Goal: Task Accomplishment & Management: Manage account settings

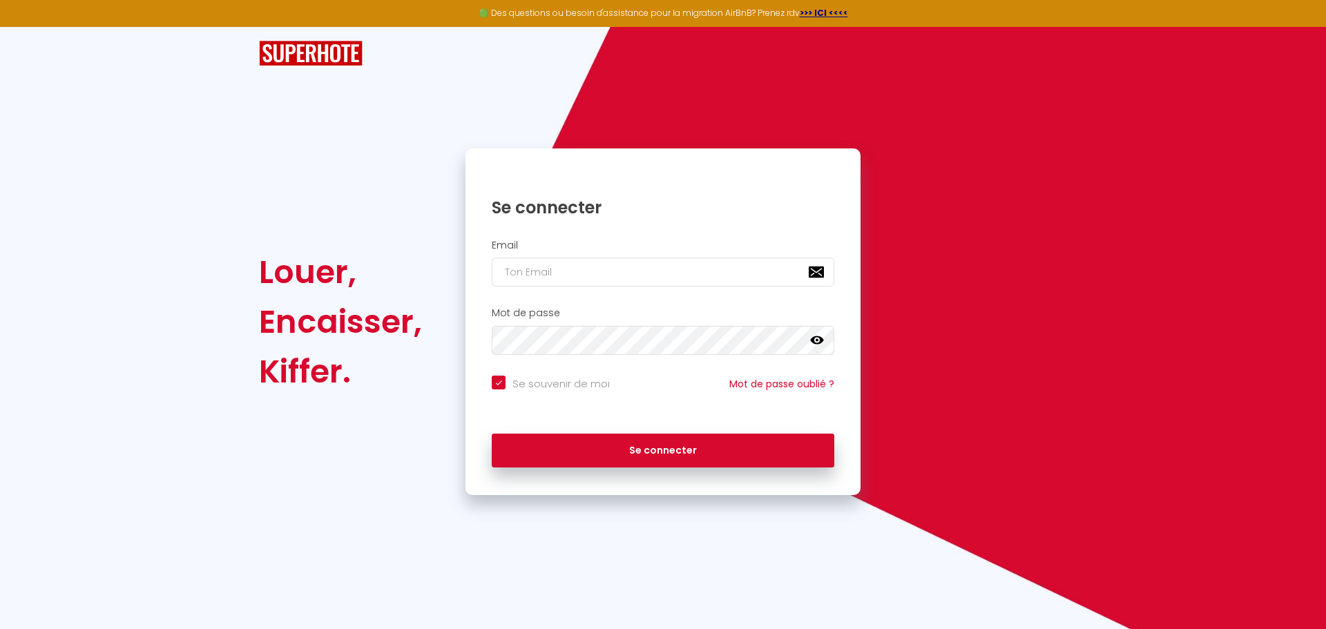
checkbox input "true"
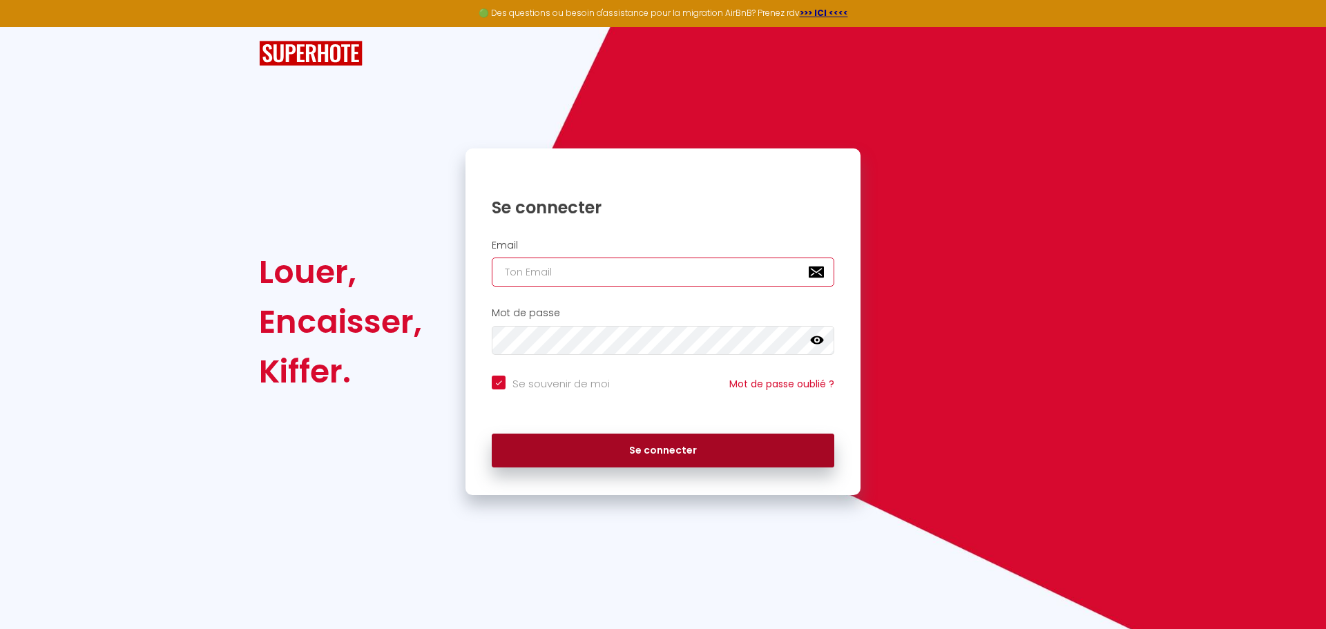
type input "[EMAIL_ADDRESS][DOMAIN_NAME]"
drag, startPoint x: 700, startPoint y: 445, endPoint x: 518, endPoint y: 401, distance: 186.8
click at [699, 445] on button "Se connecter" at bounding box center [663, 451] width 343 height 35
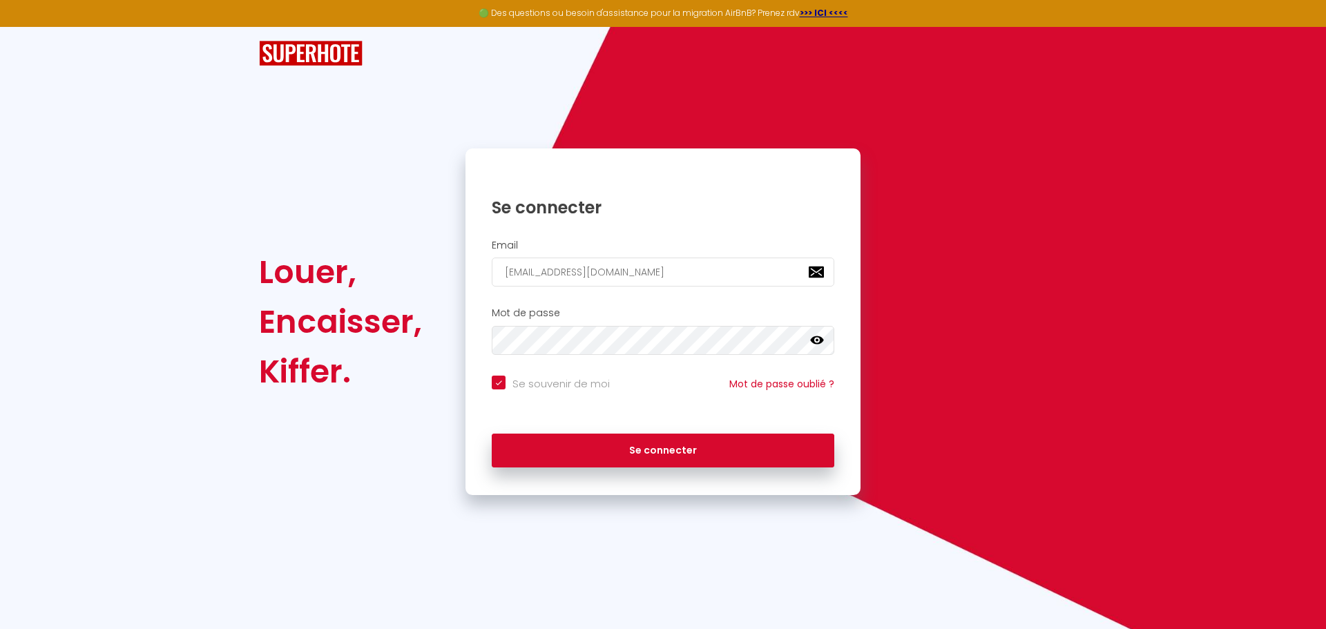
checkbox input "true"
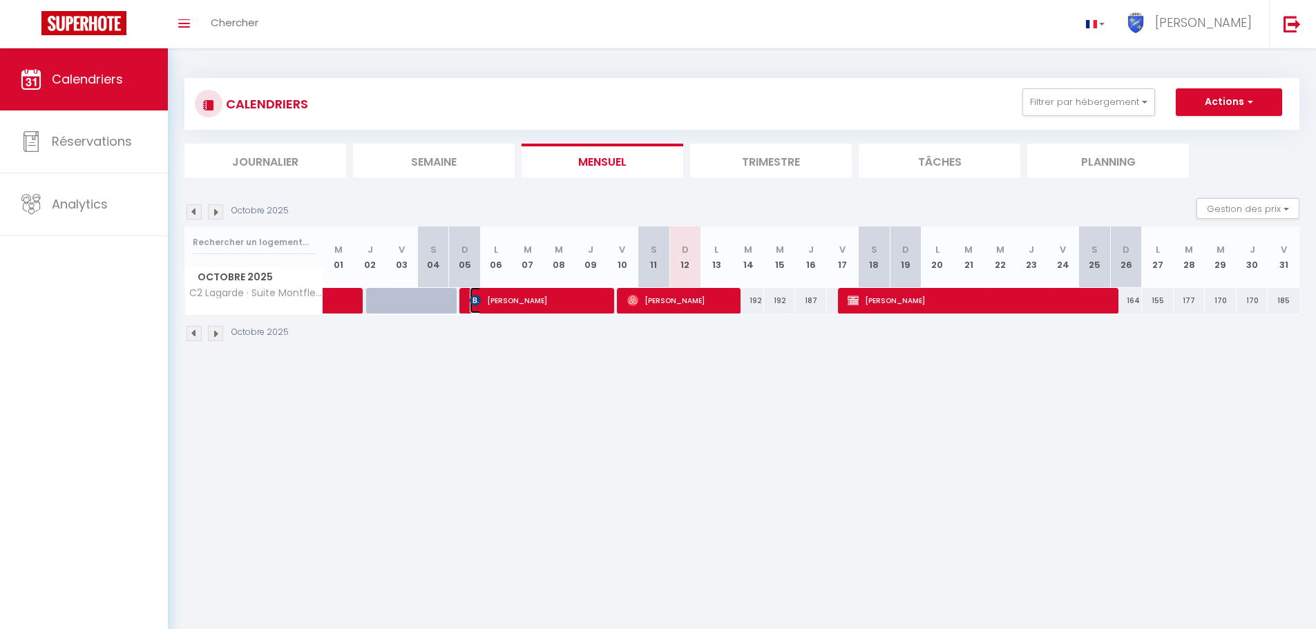
click at [539, 301] on span "[PERSON_NAME]" at bounding box center [538, 300] width 137 height 26
select select "OK"
select select "KO"
select select "0"
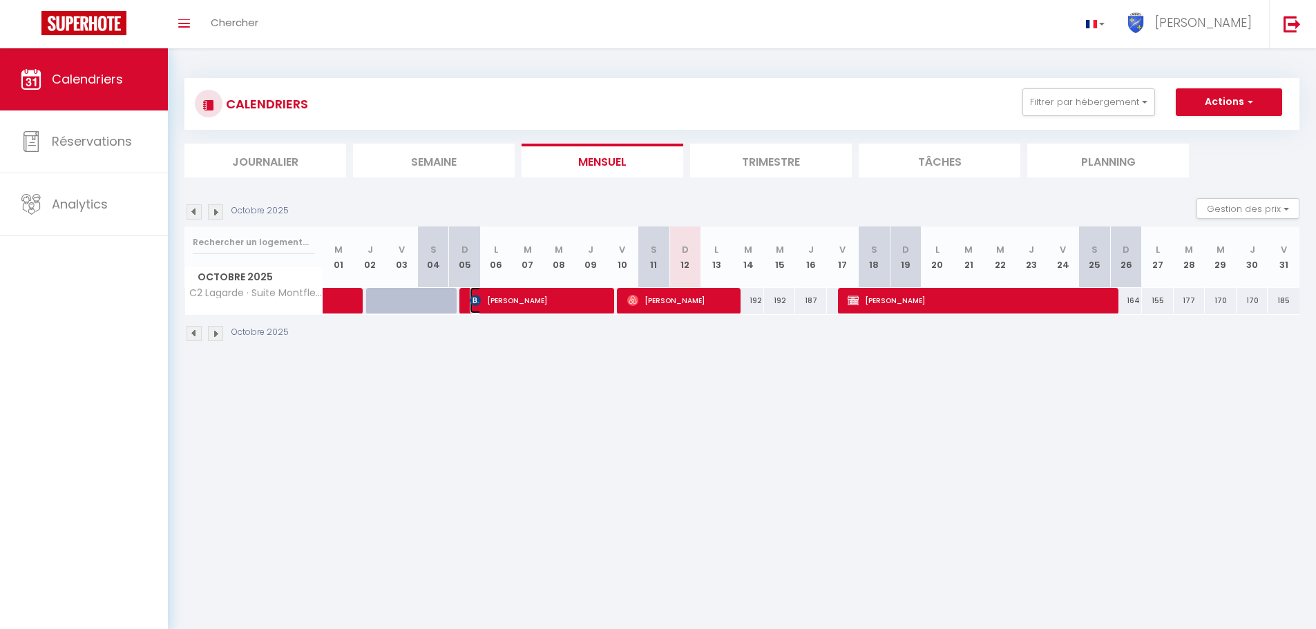
select select "1"
select select
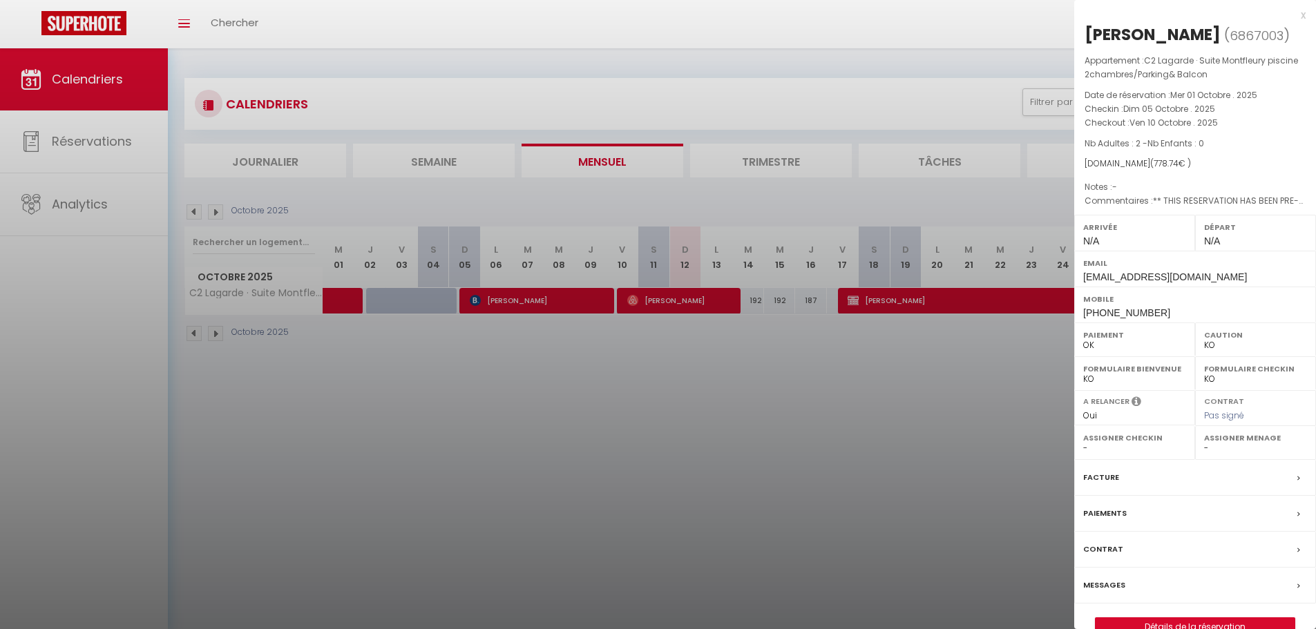
click at [542, 303] on div at bounding box center [658, 314] width 1316 height 629
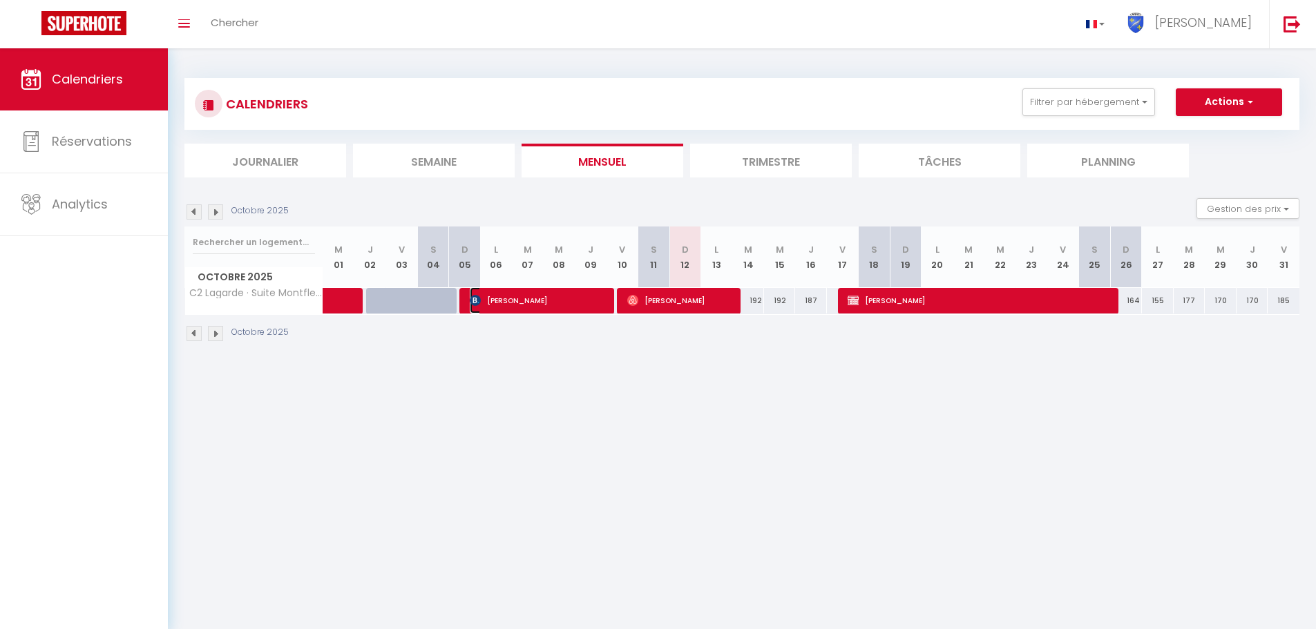
click at [542, 303] on span "[PERSON_NAME]" at bounding box center [538, 300] width 137 height 26
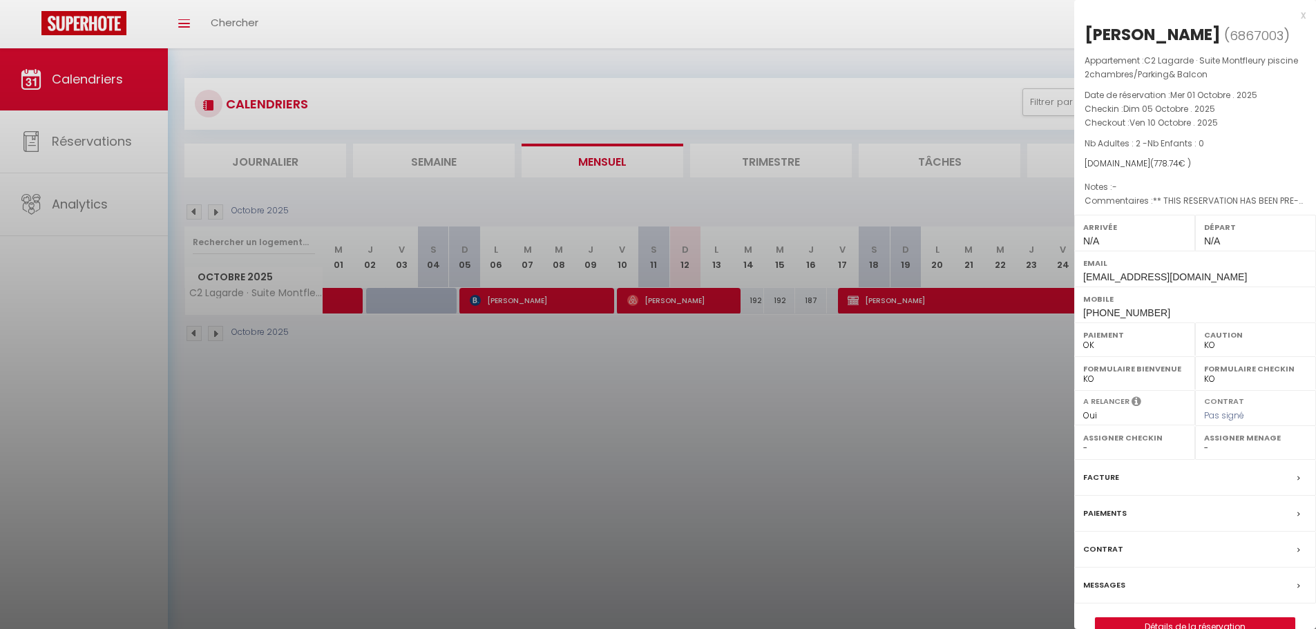
click at [657, 303] on div at bounding box center [658, 314] width 1316 height 629
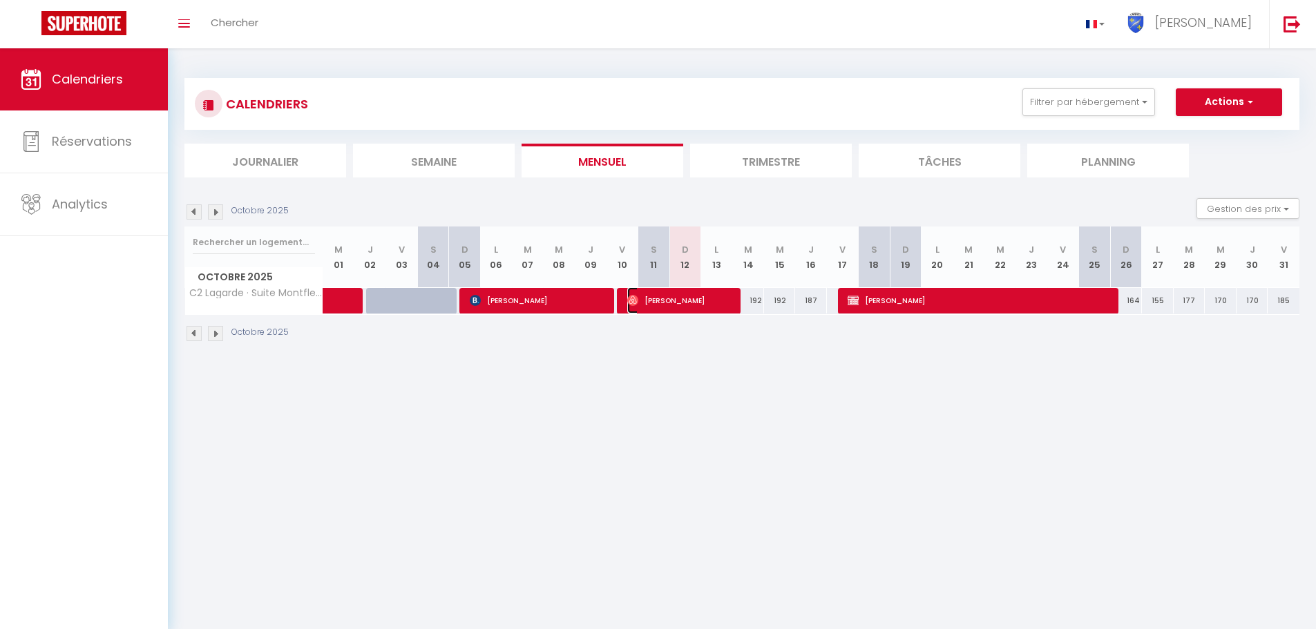
click at [657, 303] on span "[PERSON_NAME]" at bounding box center [680, 300] width 106 height 26
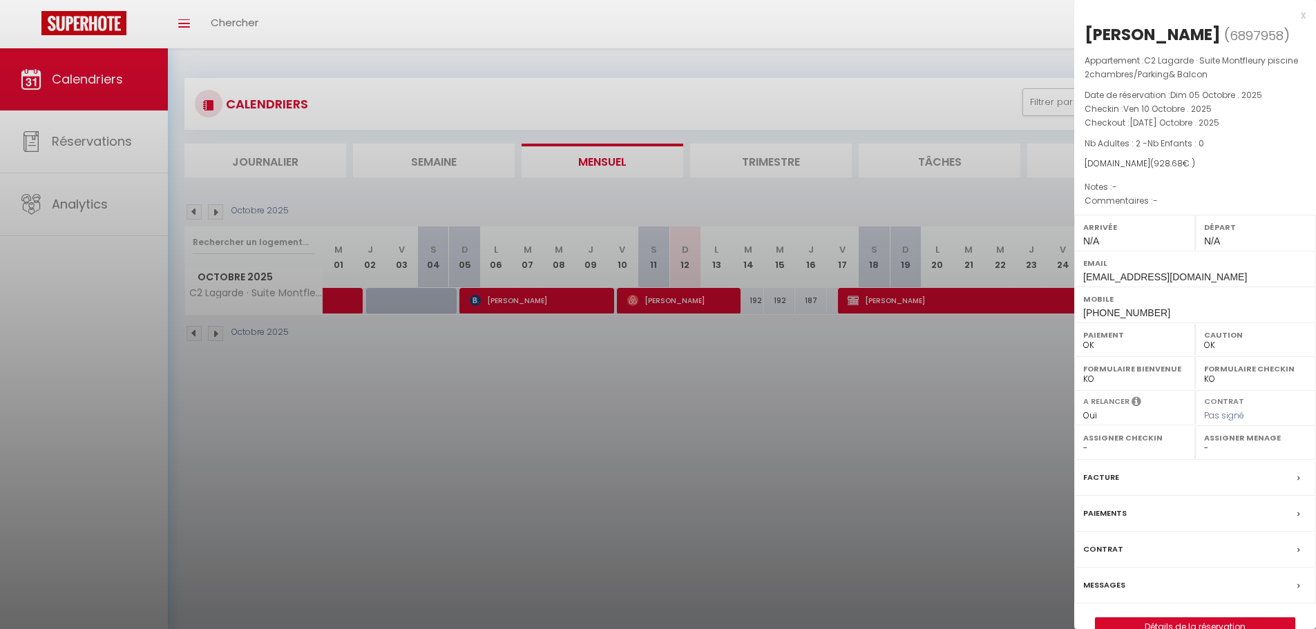
click at [483, 430] on div at bounding box center [658, 314] width 1316 height 629
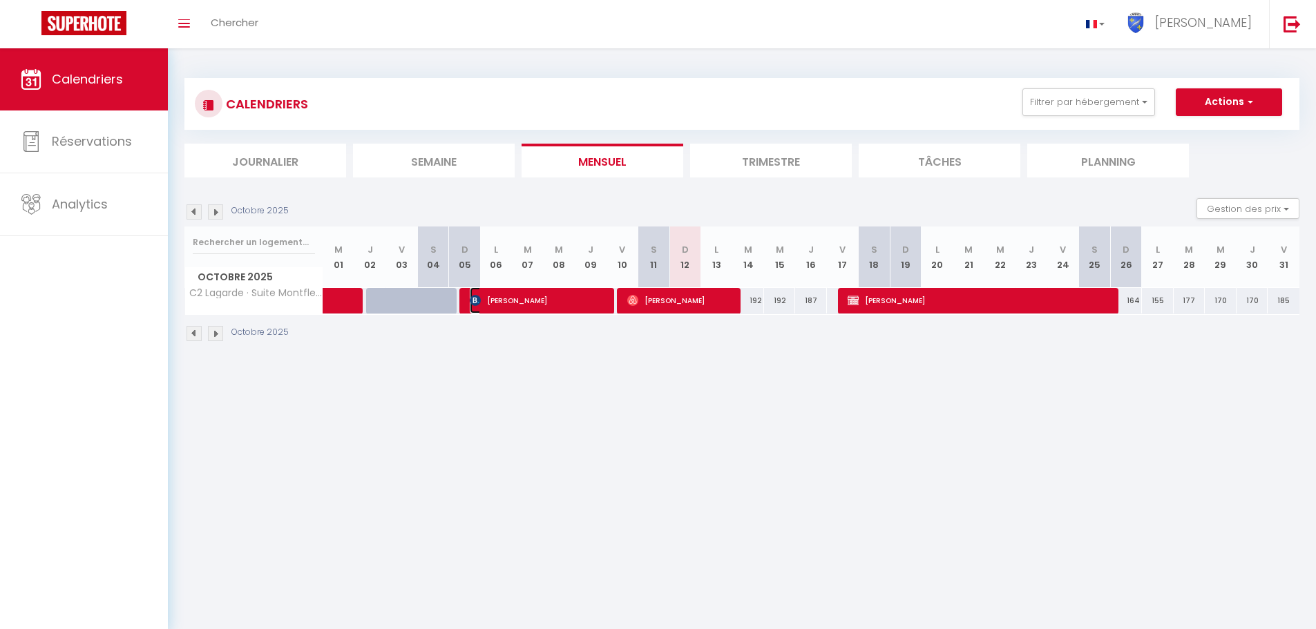
click at [503, 309] on span "[PERSON_NAME]" at bounding box center [538, 300] width 137 height 26
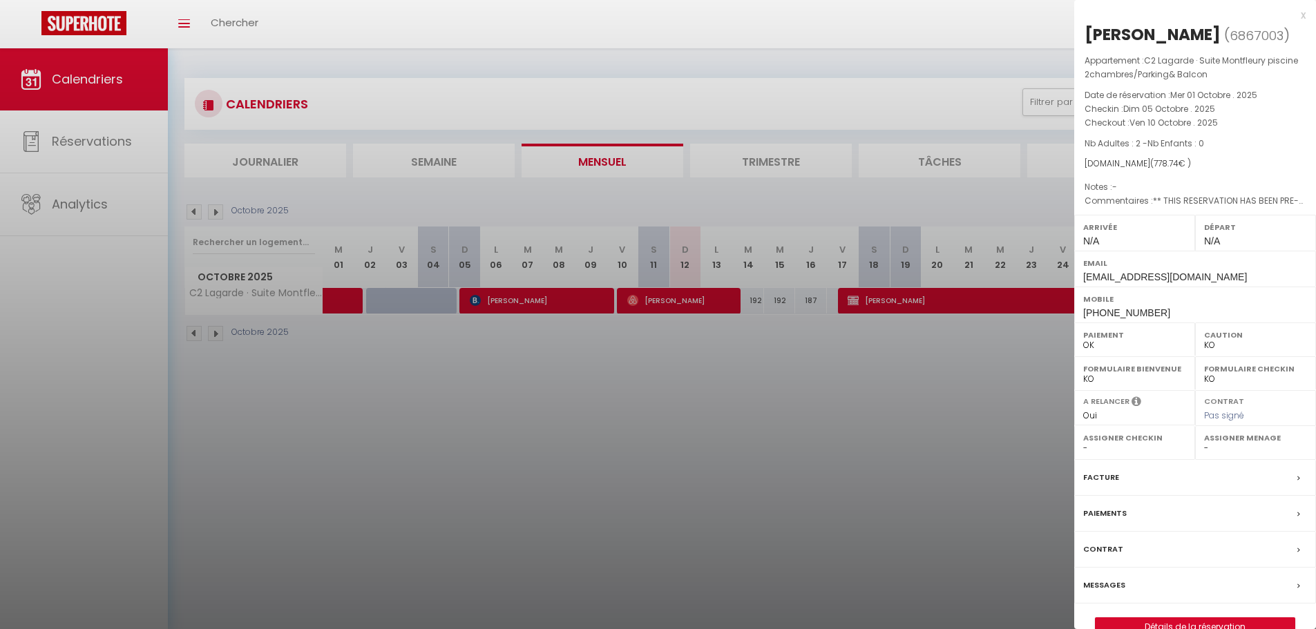
click at [709, 310] on div at bounding box center [658, 314] width 1316 height 629
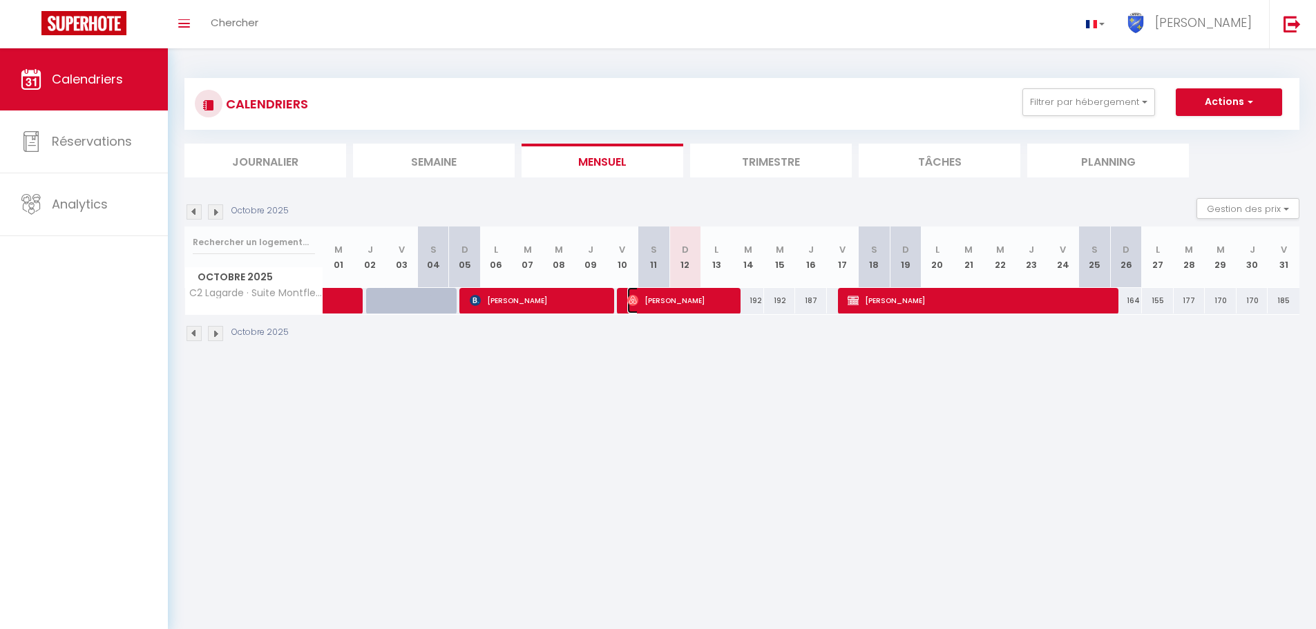
click at [709, 310] on span "[PERSON_NAME]" at bounding box center [680, 300] width 106 height 26
select select "OK"
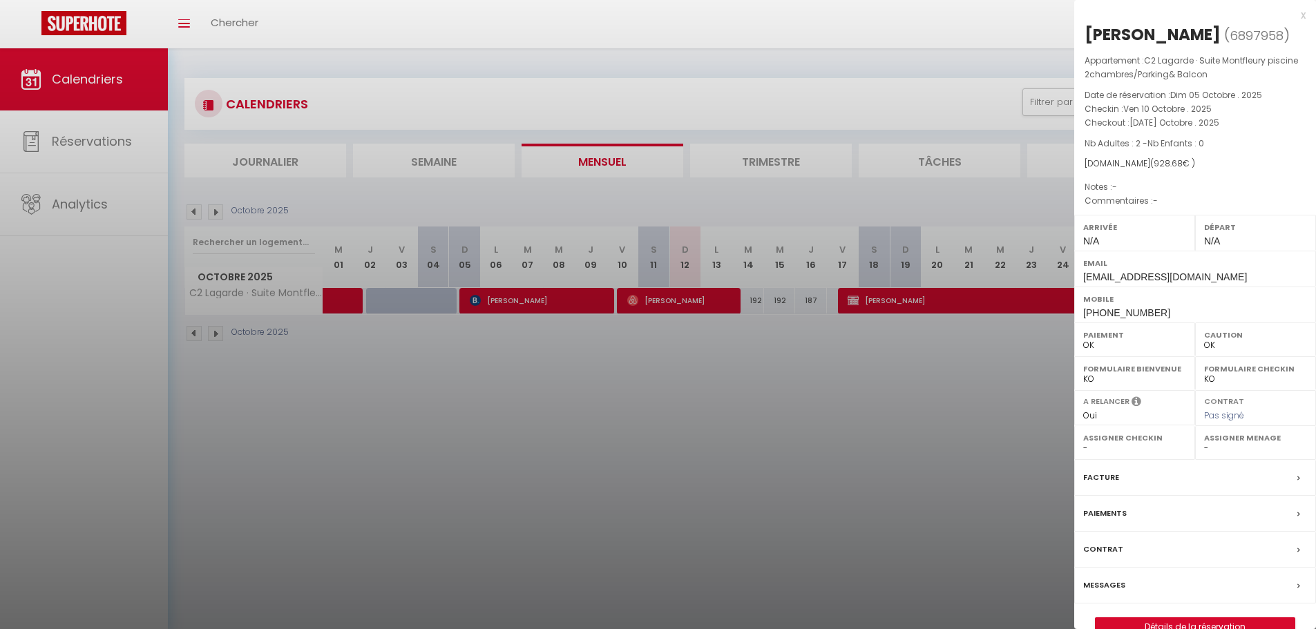
click at [1303, 9] on div "x" at bounding box center [1189, 15] width 231 height 17
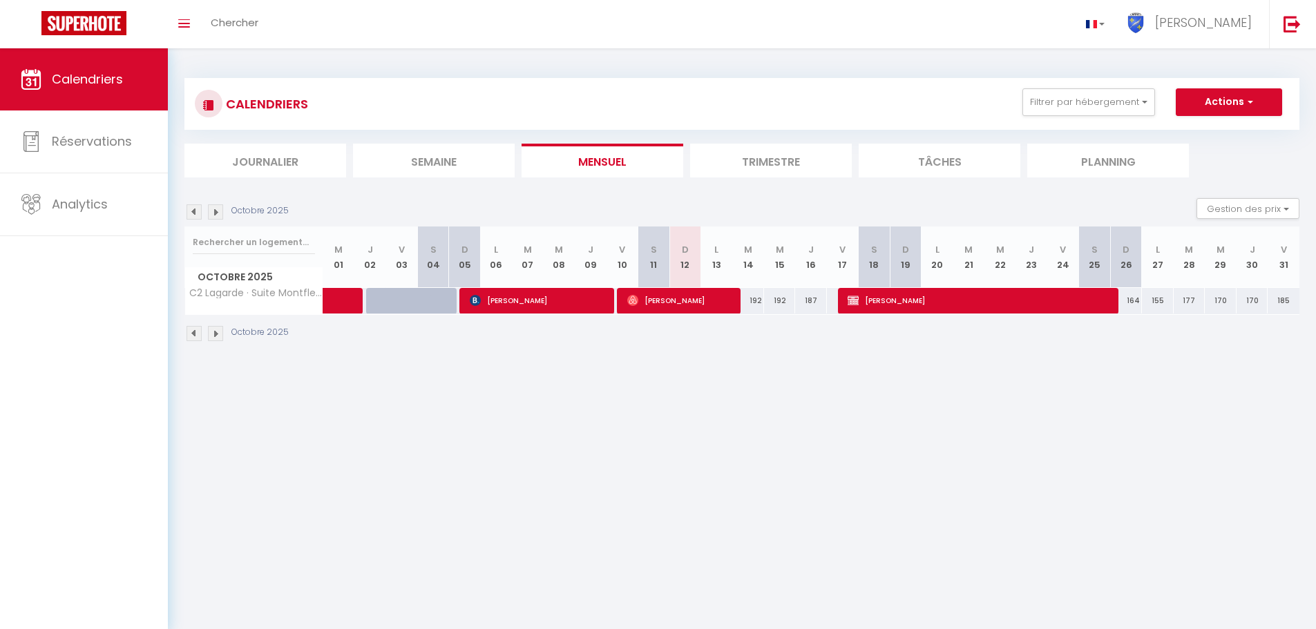
click at [222, 335] on img at bounding box center [215, 333] width 15 height 15
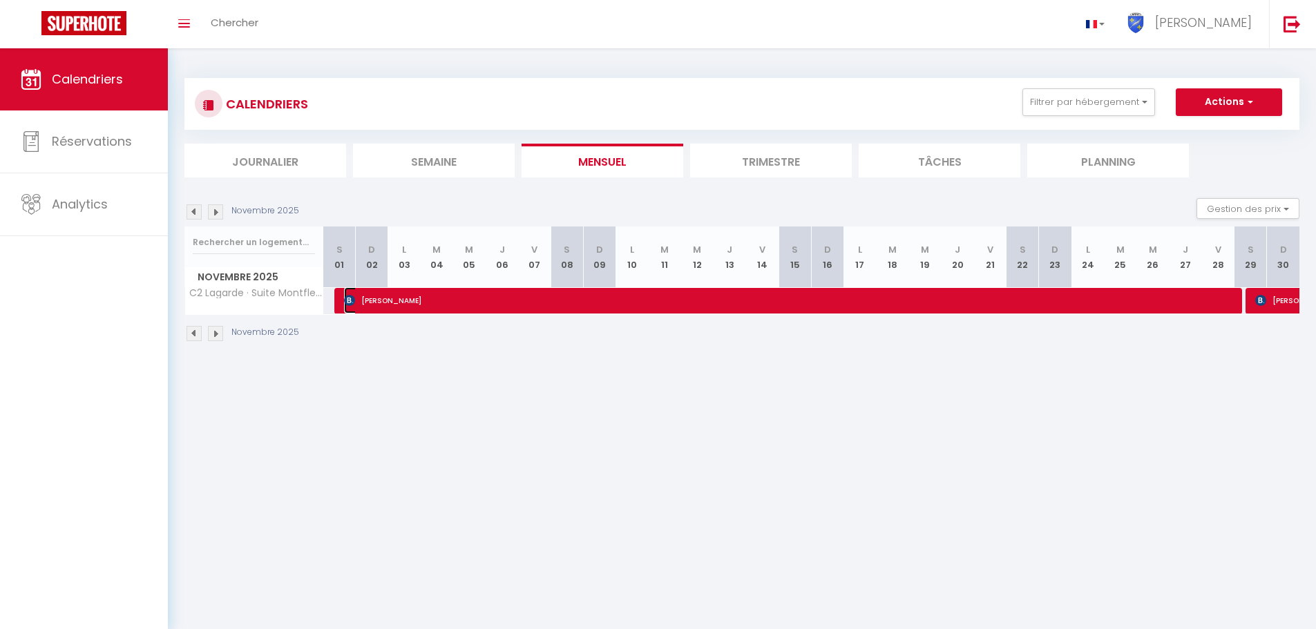
click at [450, 300] on span "[PERSON_NAME]" at bounding box center [788, 300] width 888 height 26
select select "KO"
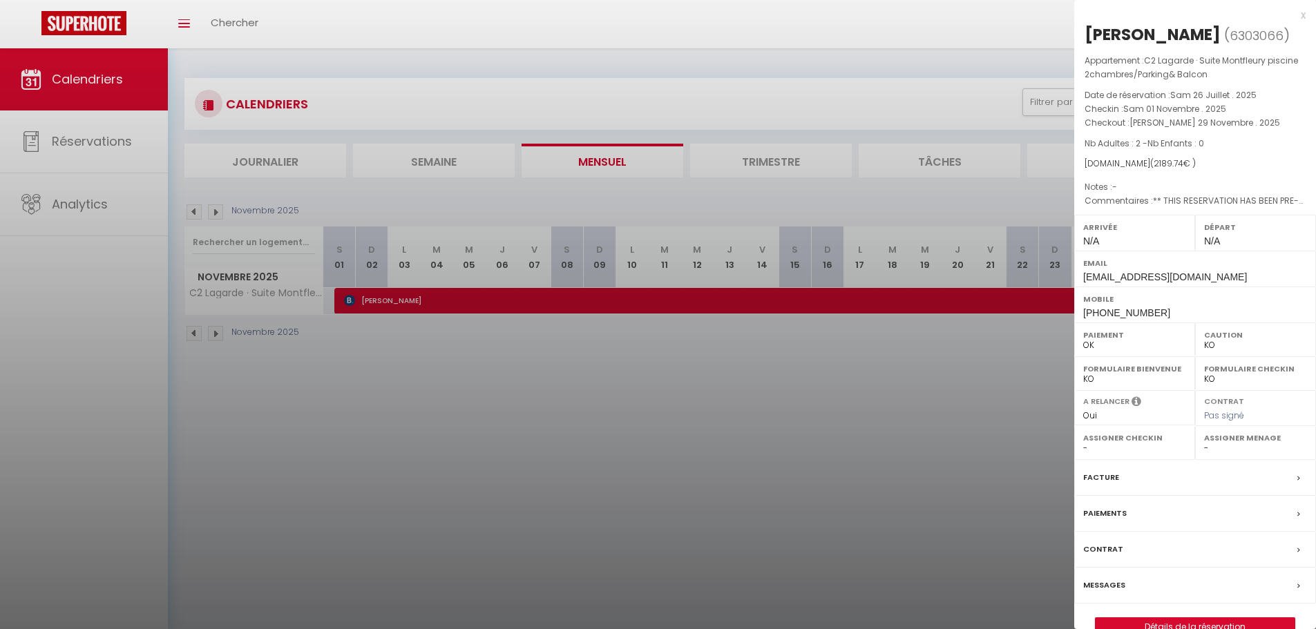
click at [213, 335] on div at bounding box center [658, 314] width 1316 height 629
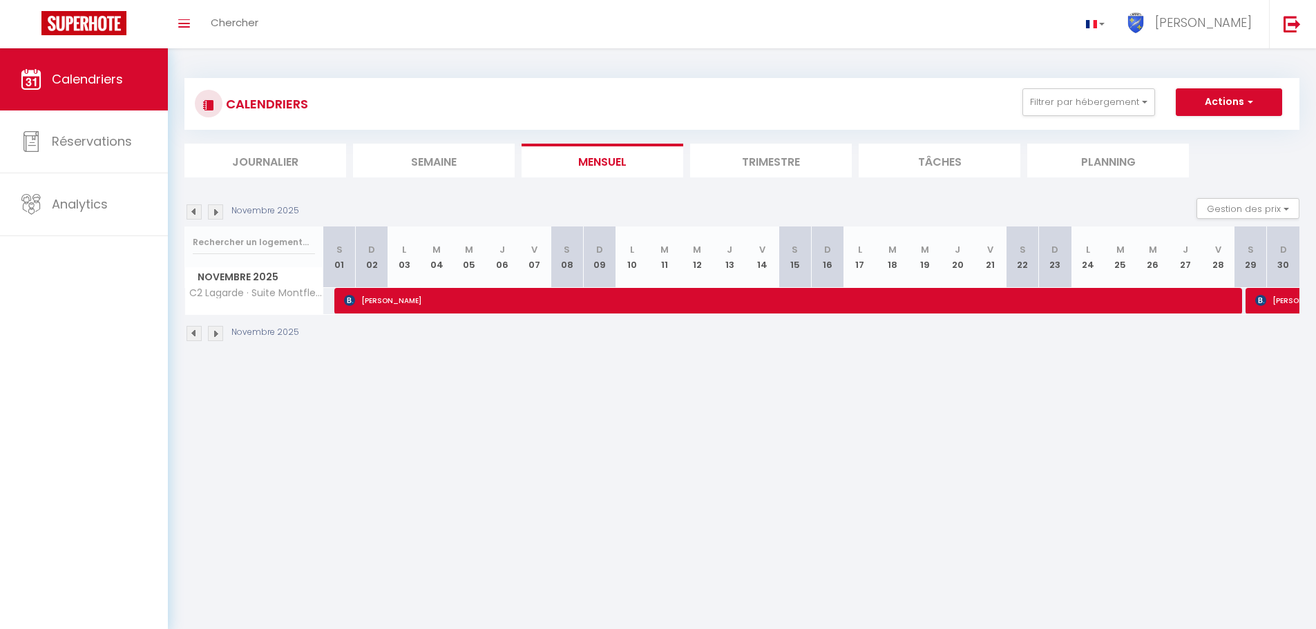
click at [213, 335] on img at bounding box center [215, 333] width 15 height 15
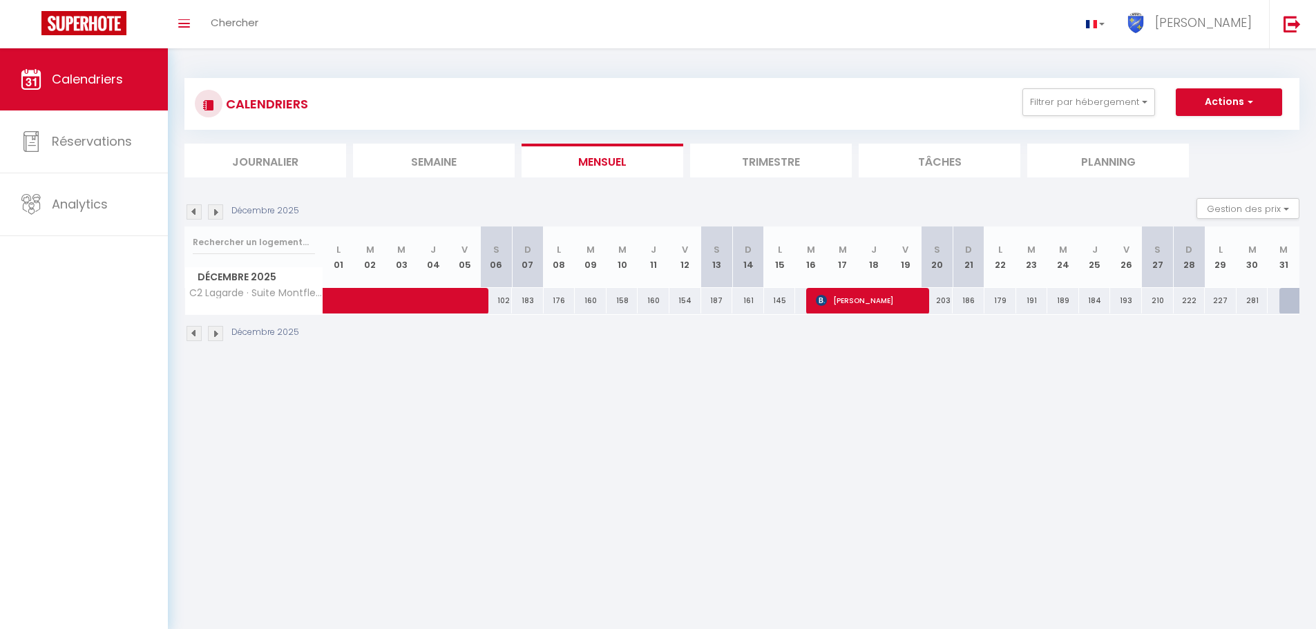
click at [191, 331] on img at bounding box center [193, 333] width 15 height 15
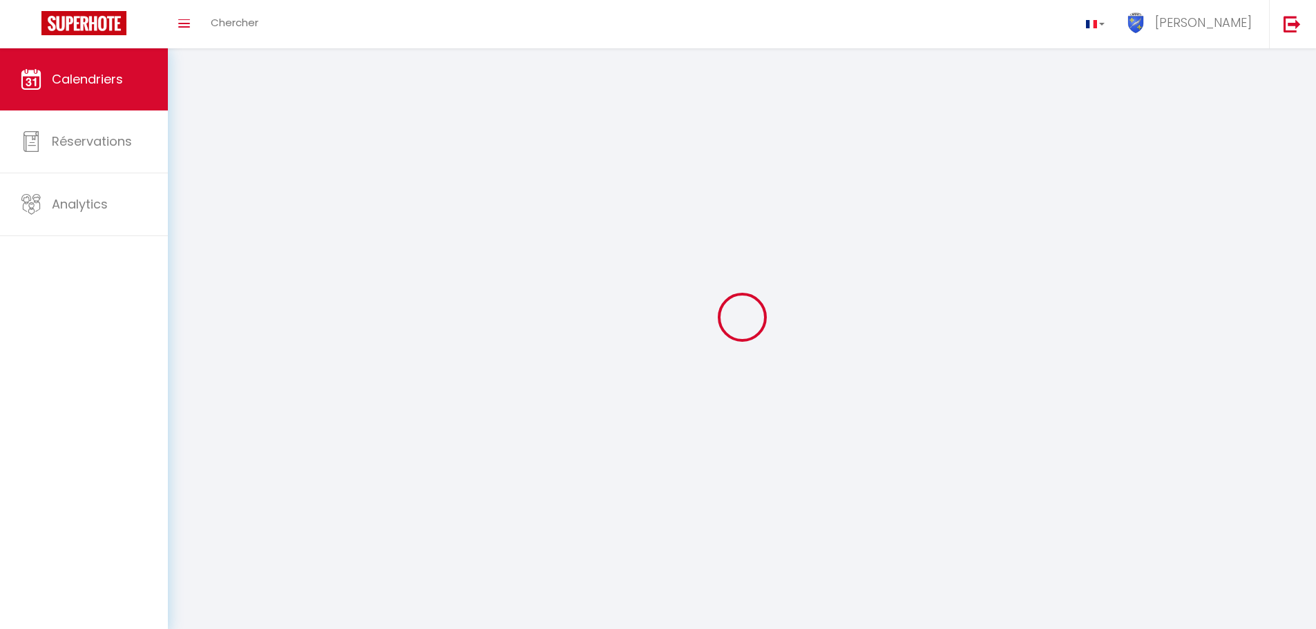
select select "KO"
select select "0"
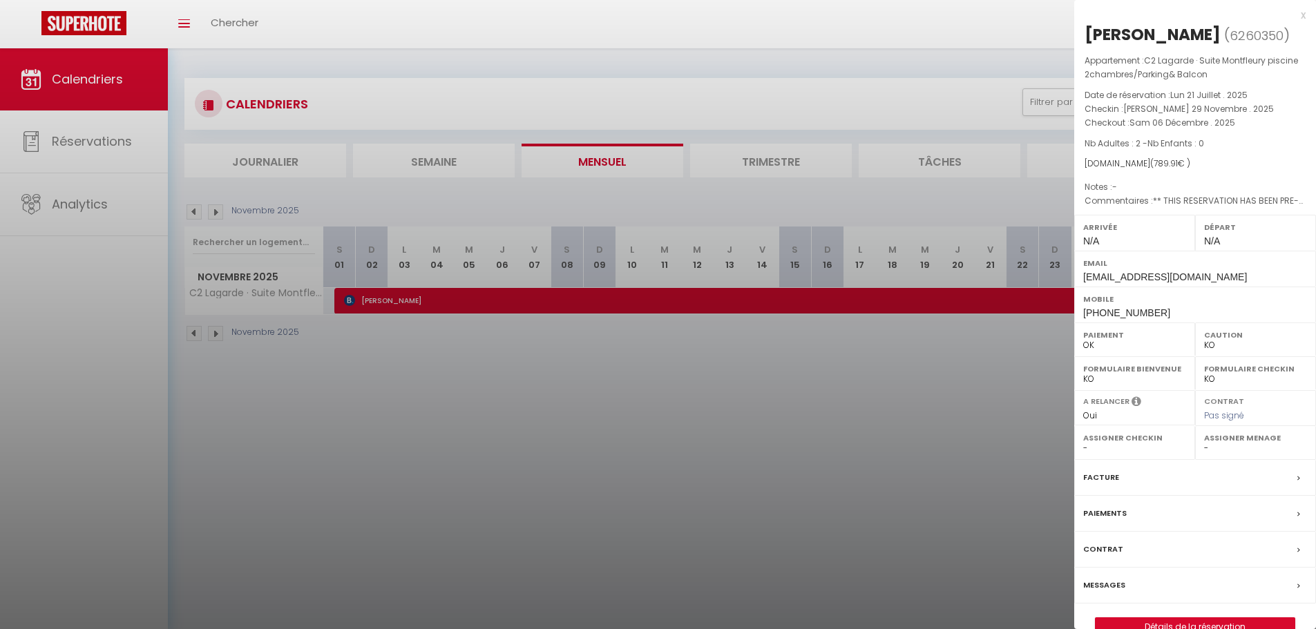
click at [343, 425] on div at bounding box center [658, 314] width 1316 height 629
